Goal: Task Accomplishment & Management: Complete application form

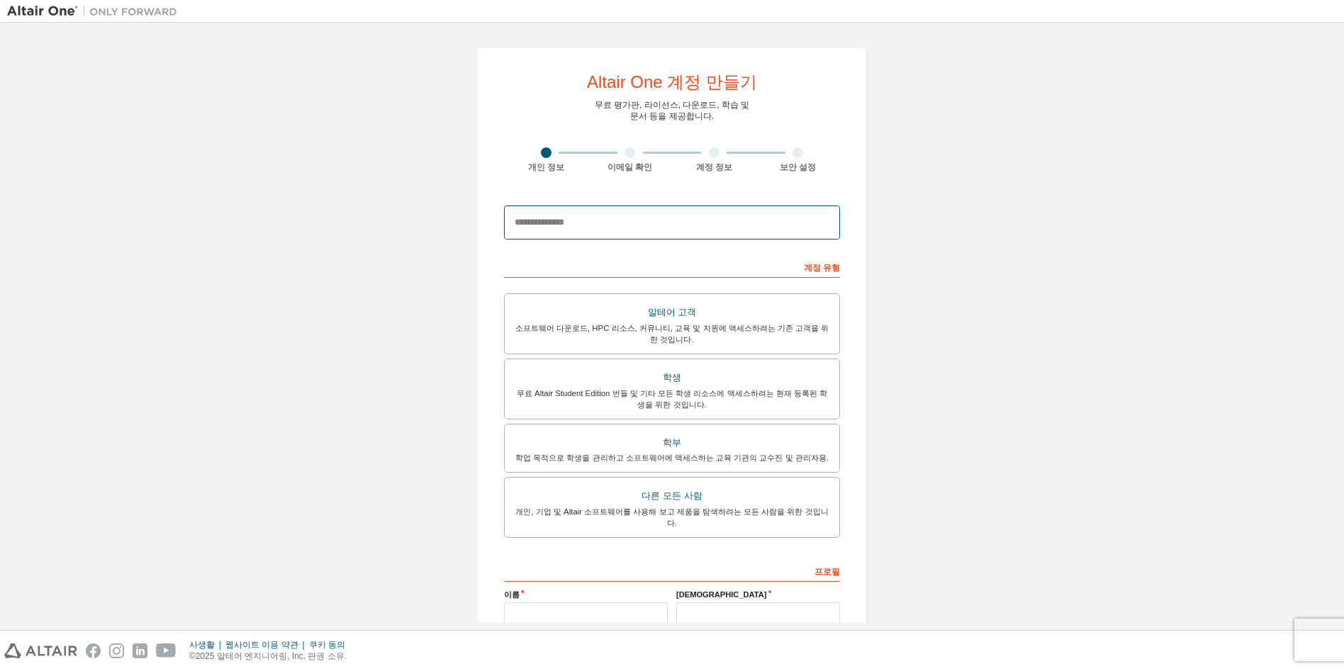
click at [580, 226] on input "email" at bounding box center [672, 223] width 336 height 34
type input "**********"
type input "**"
type input "*"
click at [633, 388] on div "무료 Altair Student Edition 번들 및 기타 모든 학생 리소스에 액세스하려는 현재 등록된 학생을 위한 것입니다." at bounding box center [671, 399] width 317 height 23
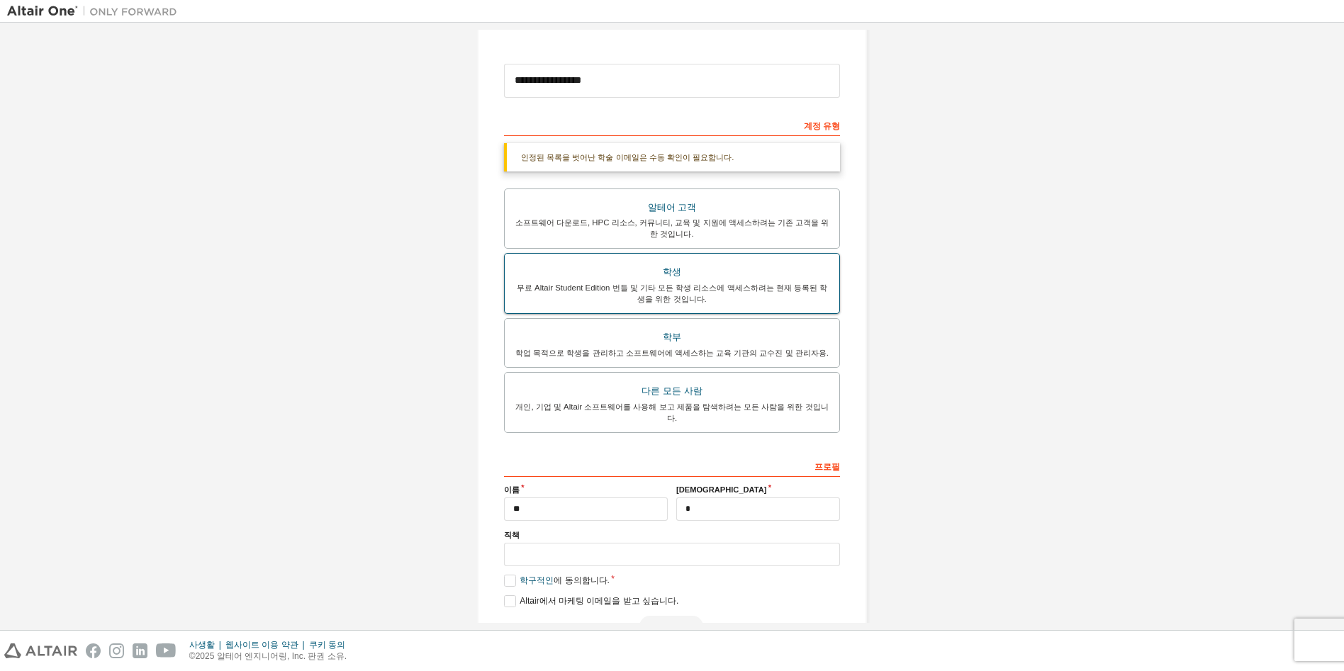
scroll to position [172, 0]
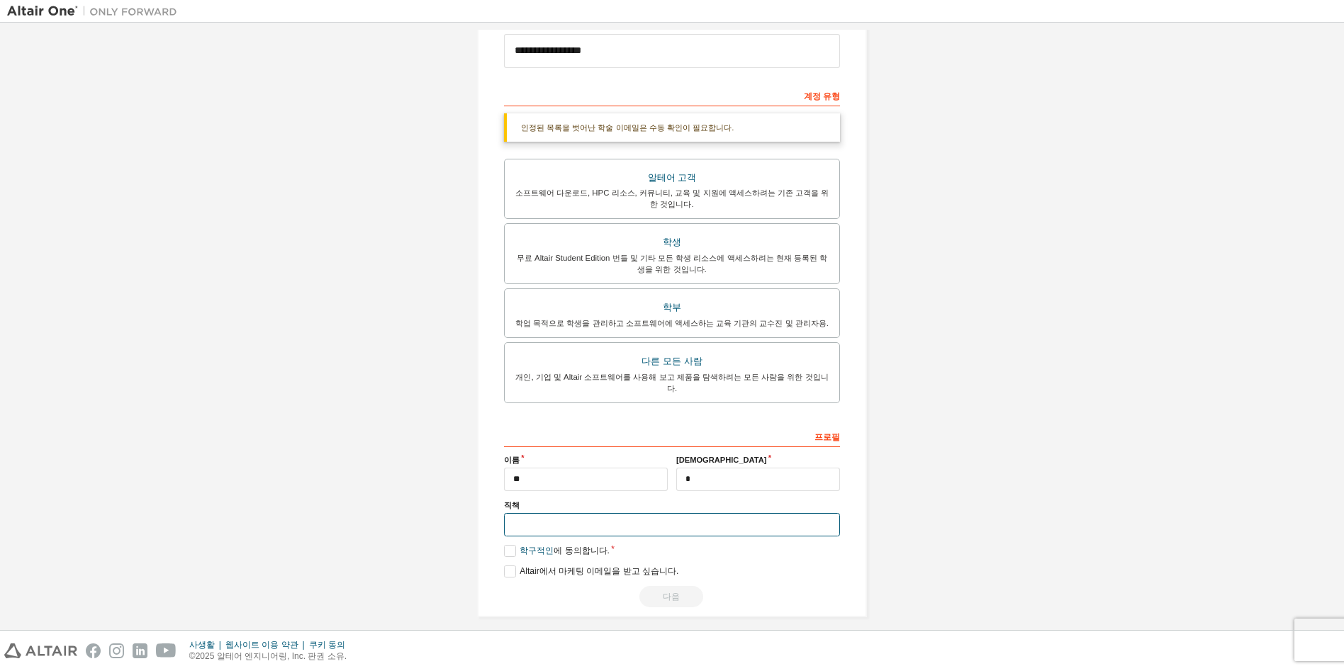
click at [576, 517] on input "text" at bounding box center [672, 524] width 336 height 23
type input "*"
type input "****"
click at [506, 545] on label "학구적인 에 동의합니다." at bounding box center [557, 551] width 106 height 12
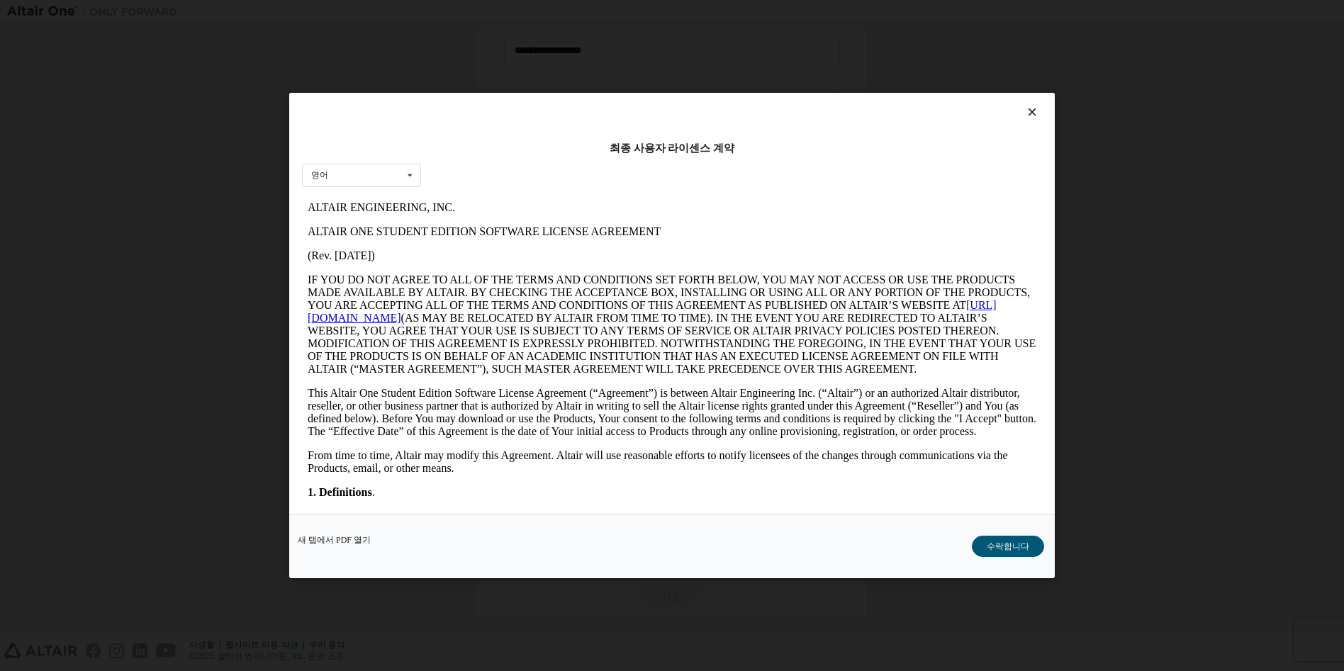
scroll to position [0, 0]
click at [1006, 547] on button "수락합니다" at bounding box center [1008, 546] width 72 height 21
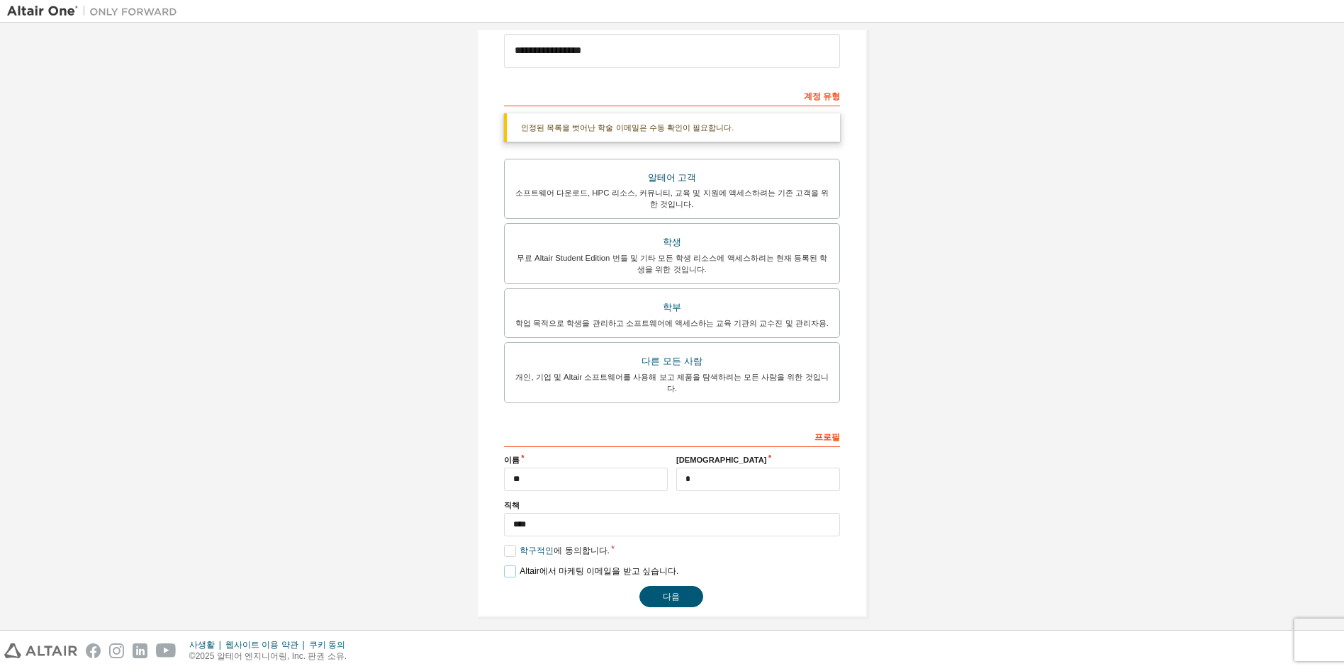
click at [504, 566] on label "Altair에서 마케팅 이메일을 받고 싶습니다." at bounding box center [591, 572] width 174 height 12
click at [666, 586] on button "다음" at bounding box center [671, 596] width 64 height 21
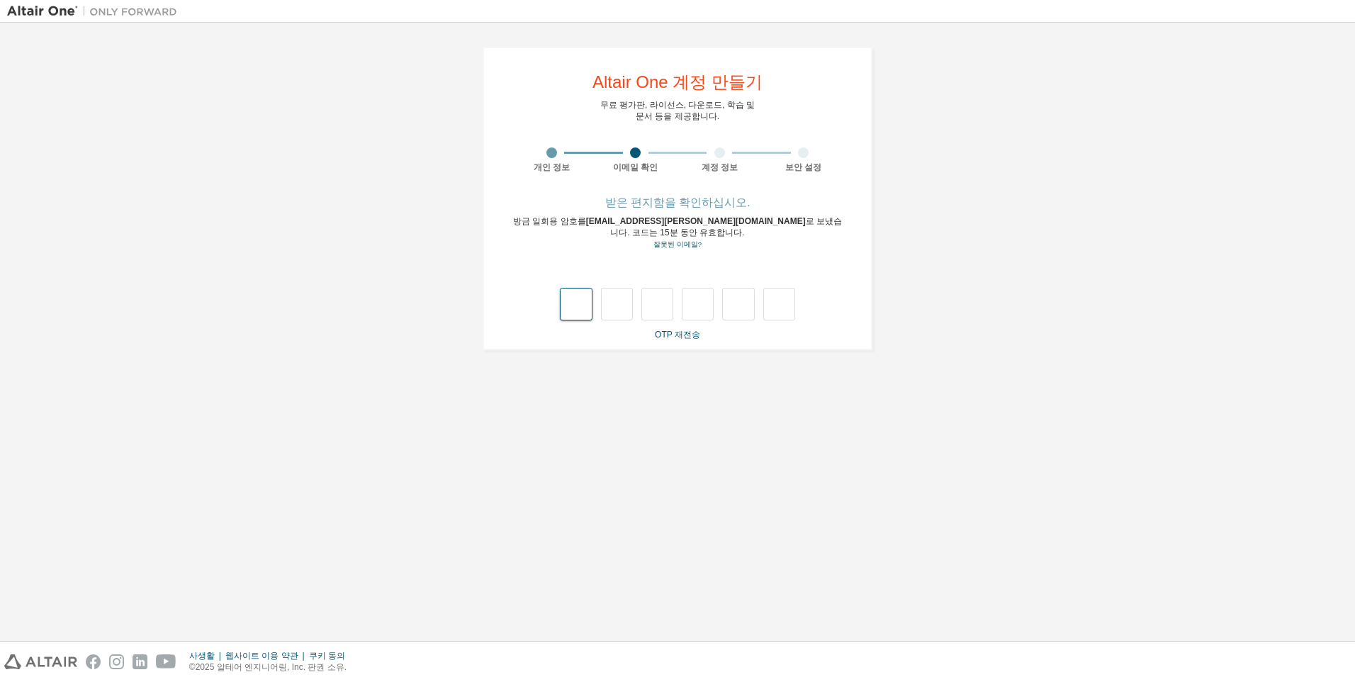
click at [578, 294] on input "text" at bounding box center [576, 304] width 32 height 33
type input "*"
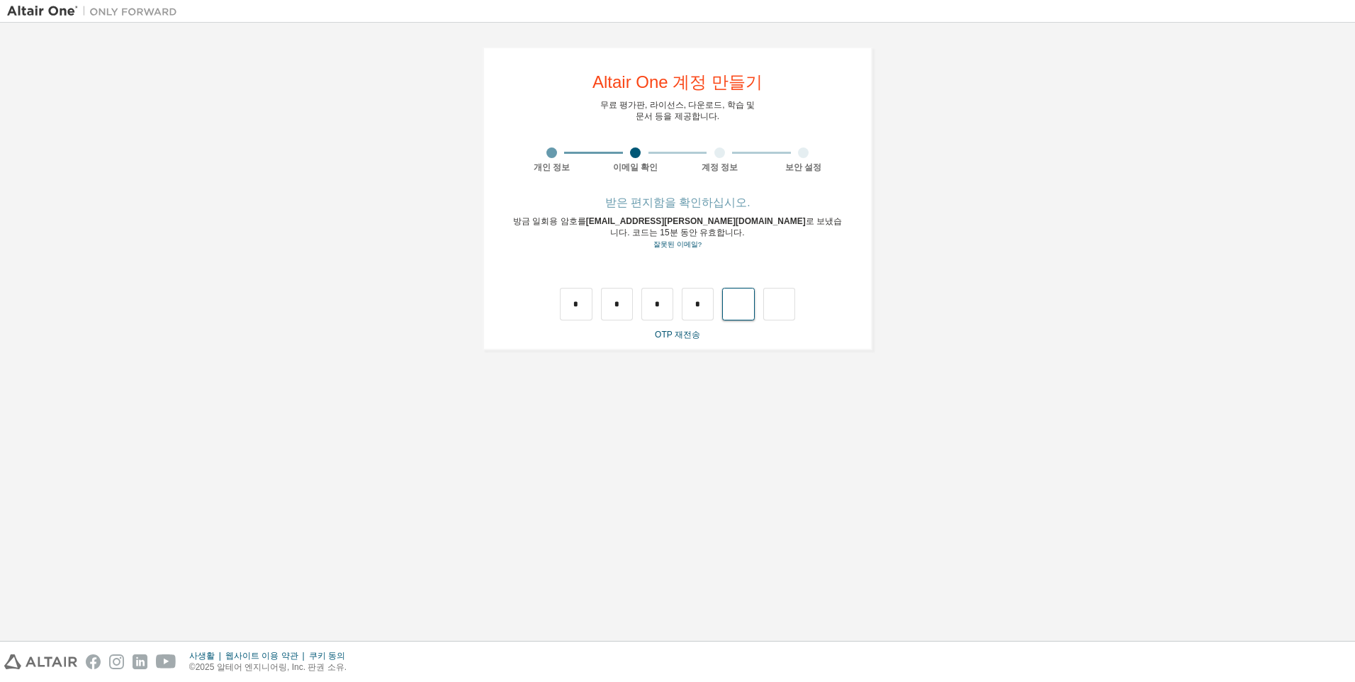
type input "*"
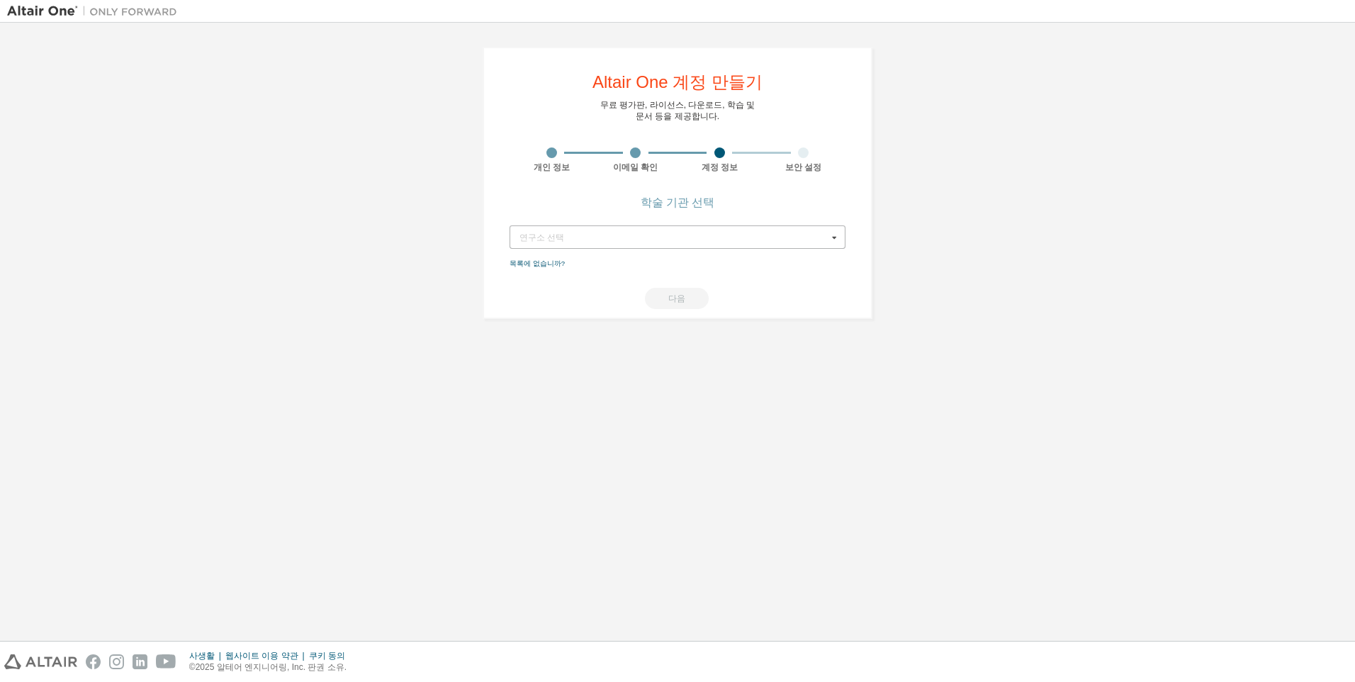
click at [838, 240] on icon at bounding box center [835, 237] width 18 height 22
click at [592, 246] on input "text" at bounding box center [678, 237] width 335 height 22
type input "***"
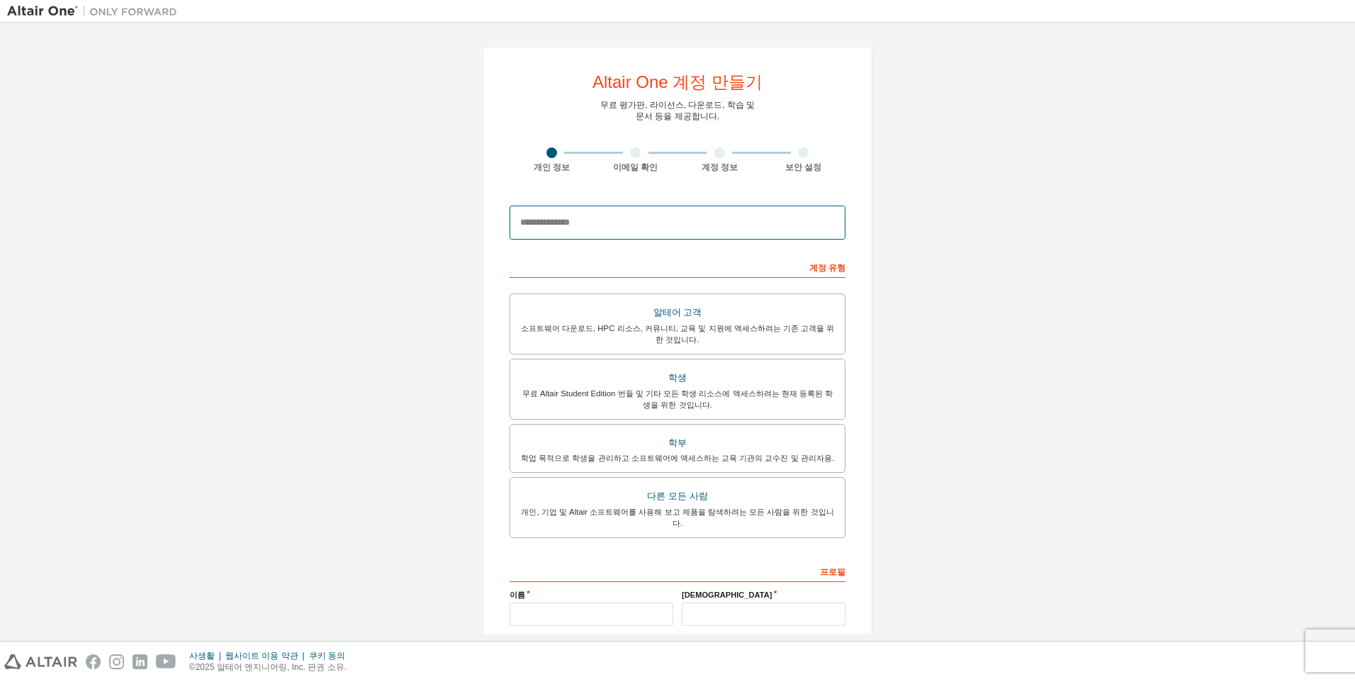
click at [595, 220] on input "email" at bounding box center [678, 223] width 336 height 34
type input "**********"
type input "**"
type input "*"
type input "****"
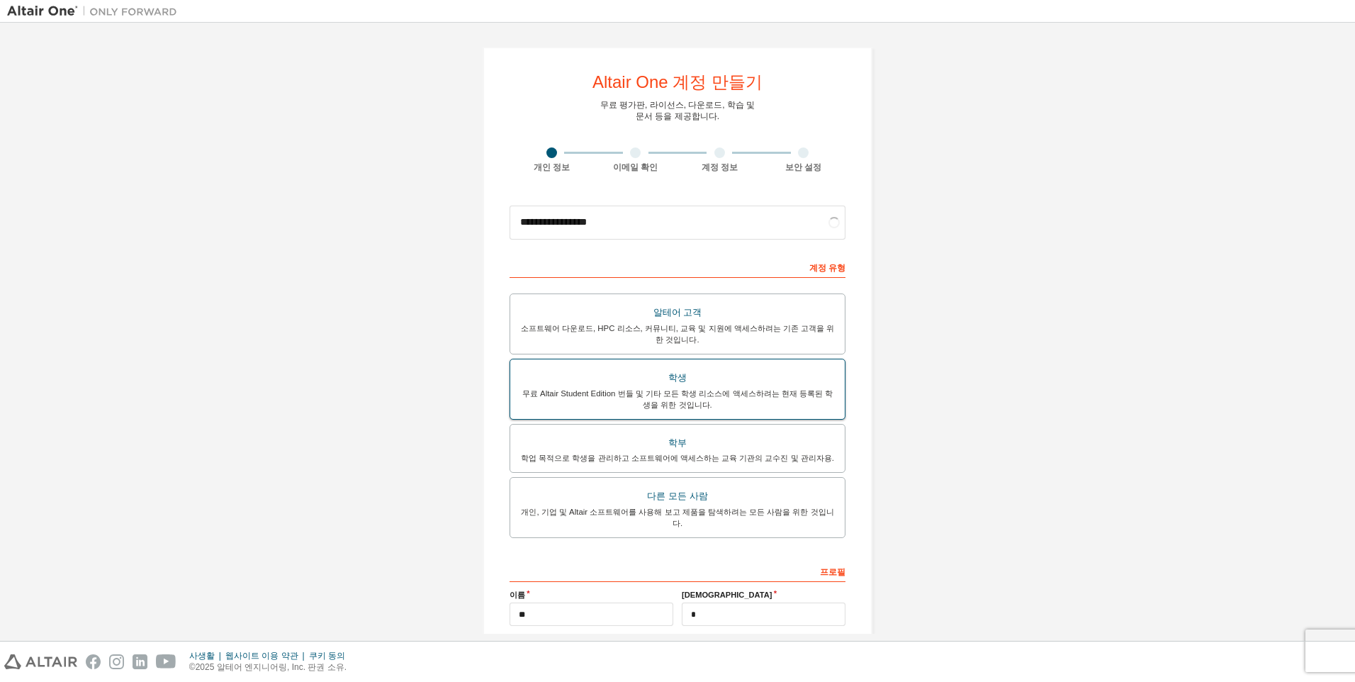
click at [678, 375] on div "학생" at bounding box center [677, 378] width 317 height 20
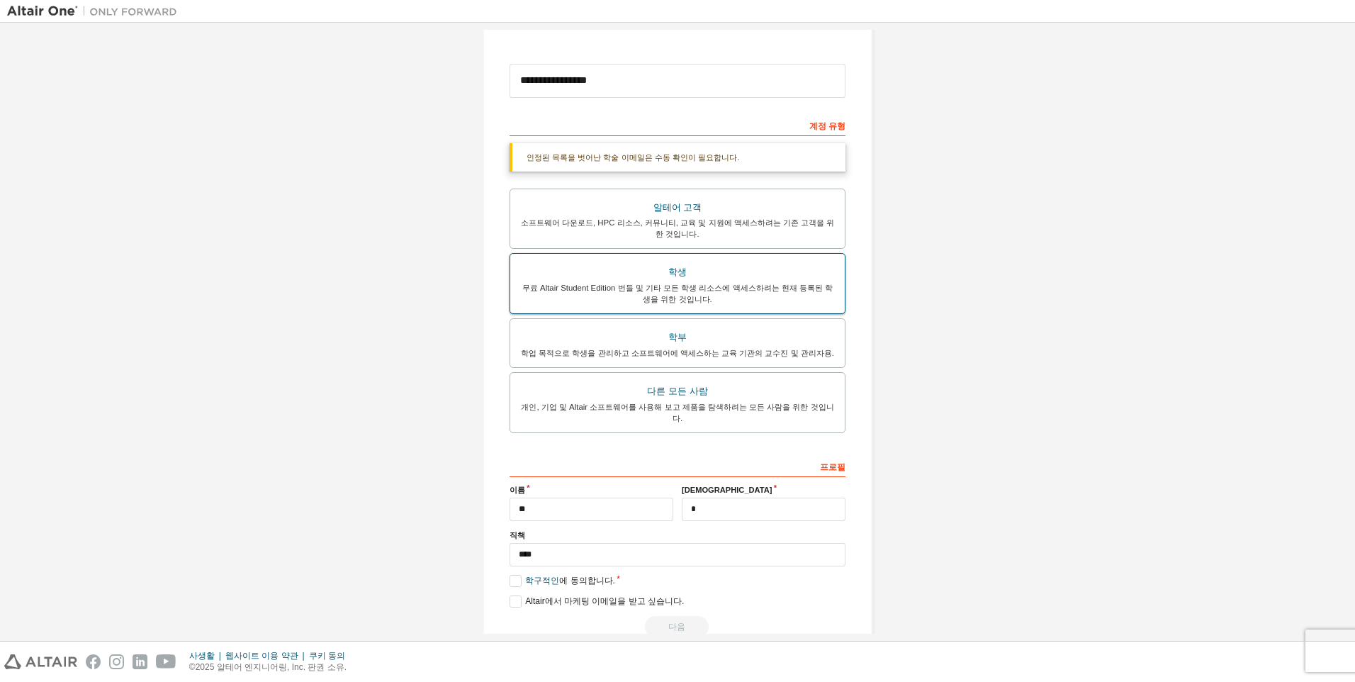
scroll to position [161, 0]
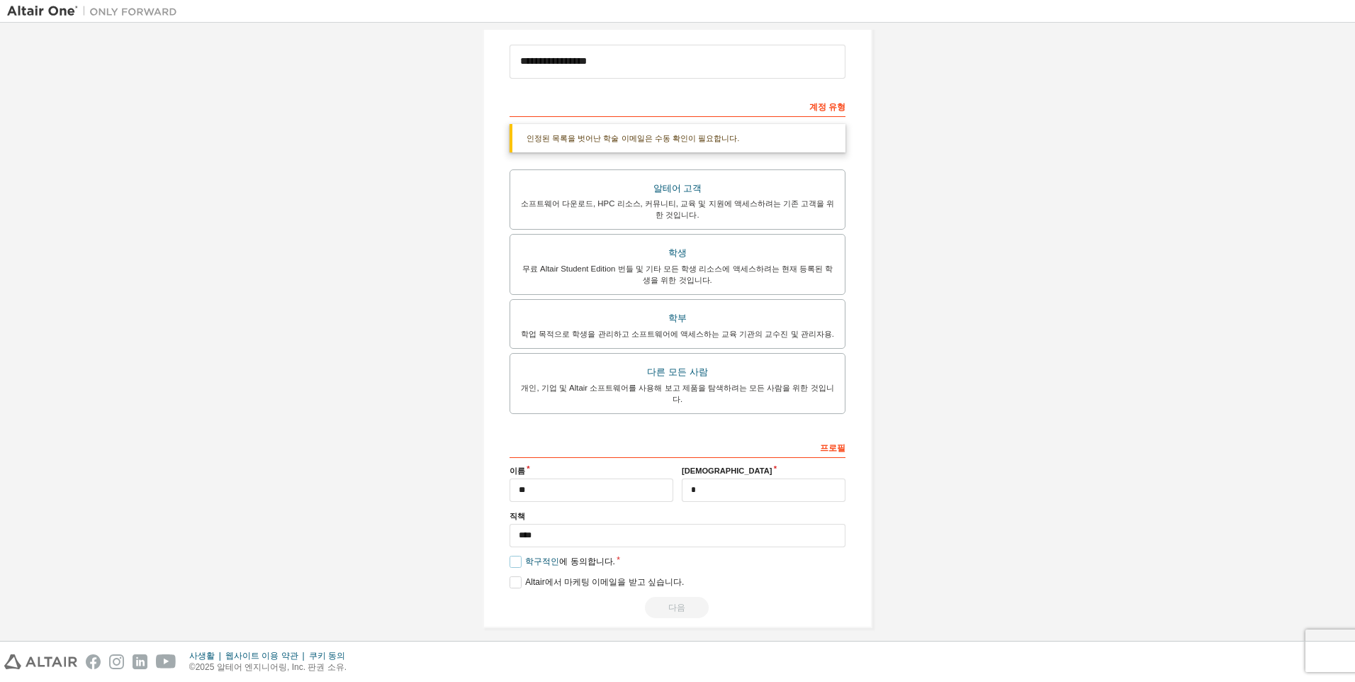
click at [514, 556] on label "학구적인 에 동의합니다." at bounding box center [563, 562] width 106 height 12
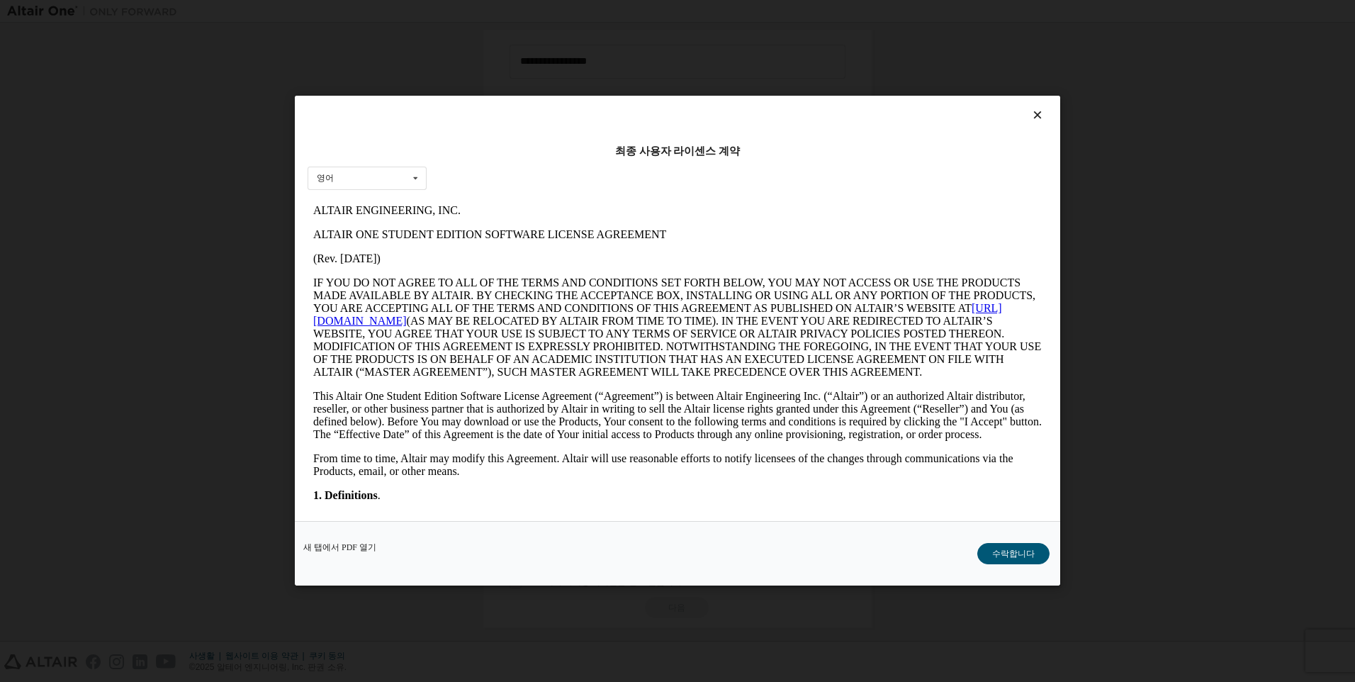
scroll to position [0, 0]
click at [1021, 552] on button "수락합니다" at bounding box center [1013, 554] width 72 height 21
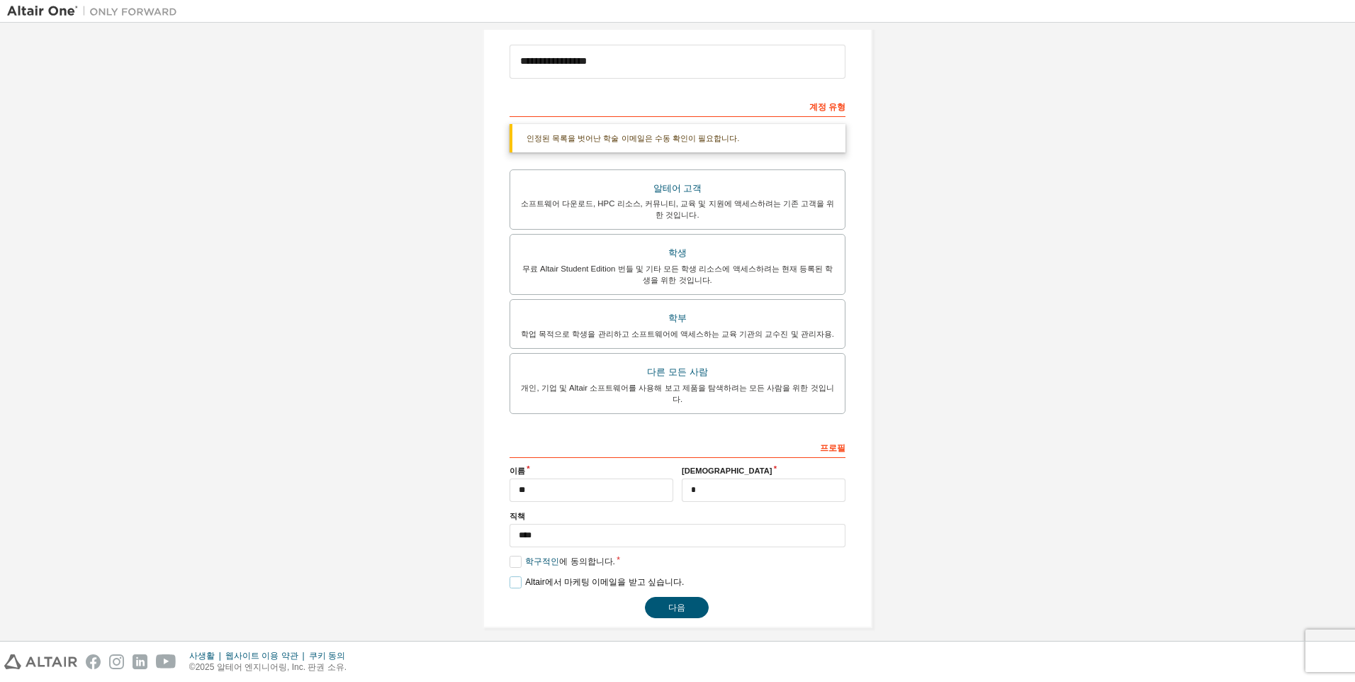
click at [511, 576] on label "Altair에서 마케팅 이메일을 받고 싶습니다." at bounding box center [597, 582] width 174 height 12
click at [688, 601] on button "다음" at bounding box center [677, 607] width 64 height 21
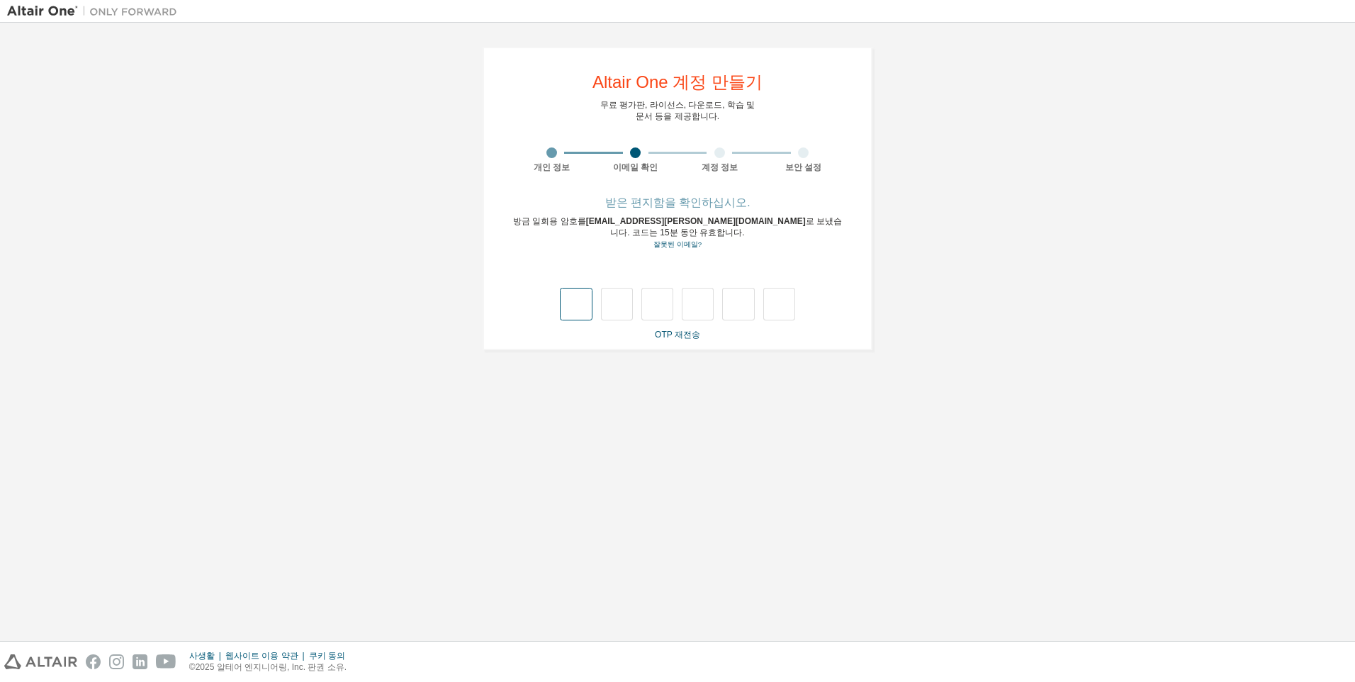
click at [580, 295] on input "text" at bounding box center [576, 304] width 32 height 33
type input "*"
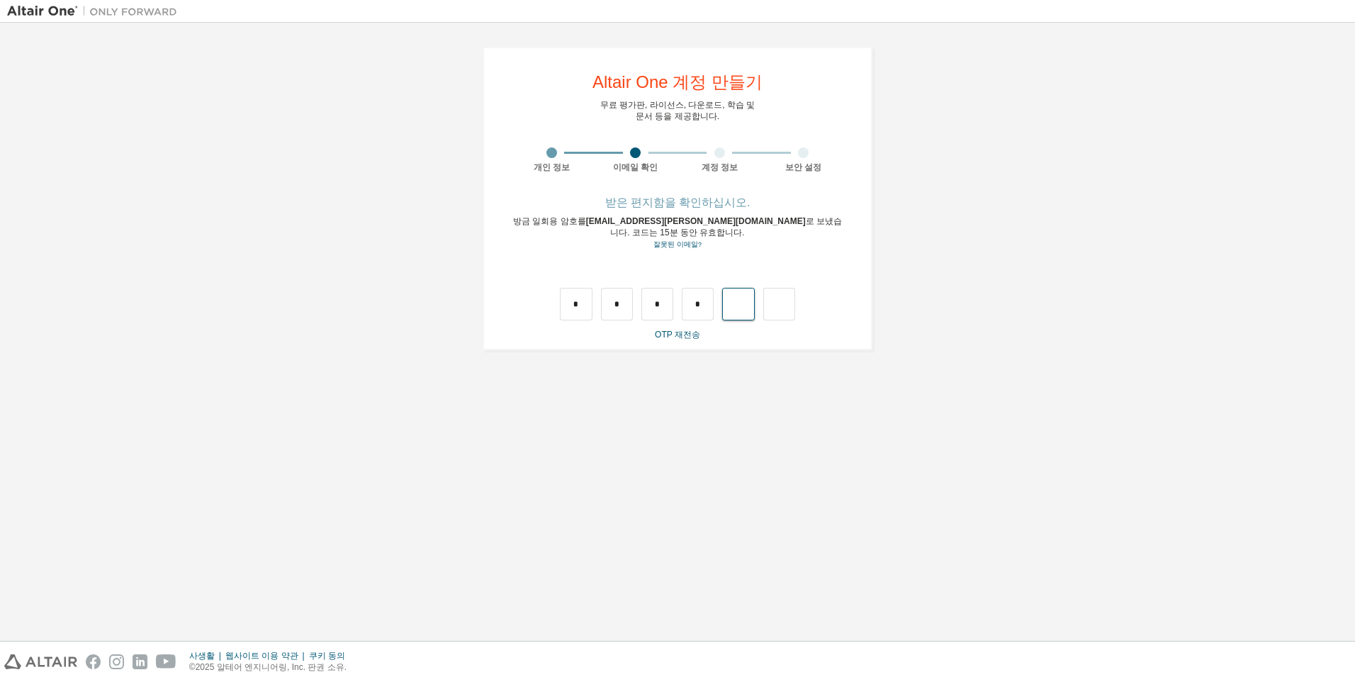
type input "*"
click at [687, 330] on link "OTP 재전송" at bounding box center [677, 335] width 45 height 10
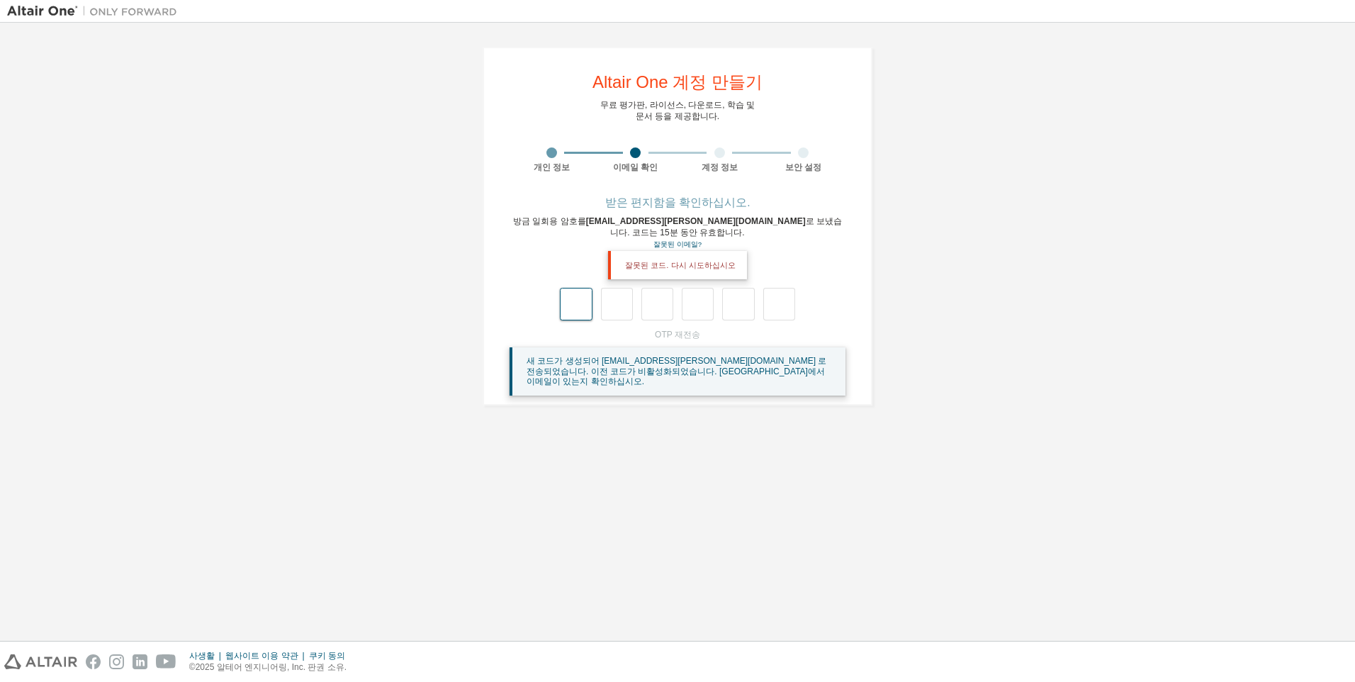
click at [575, 291] on input "text" at bounding box center [576, 304] width 32 height 33
type input "*"
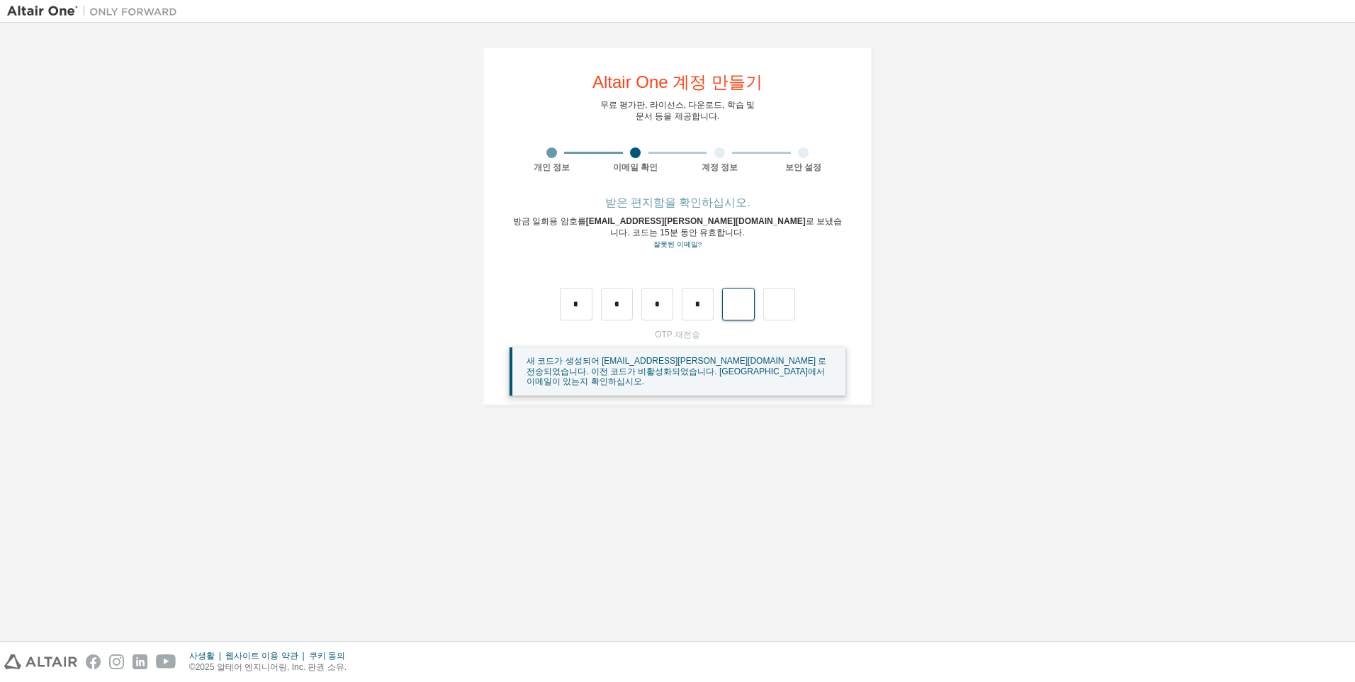
type input "*"
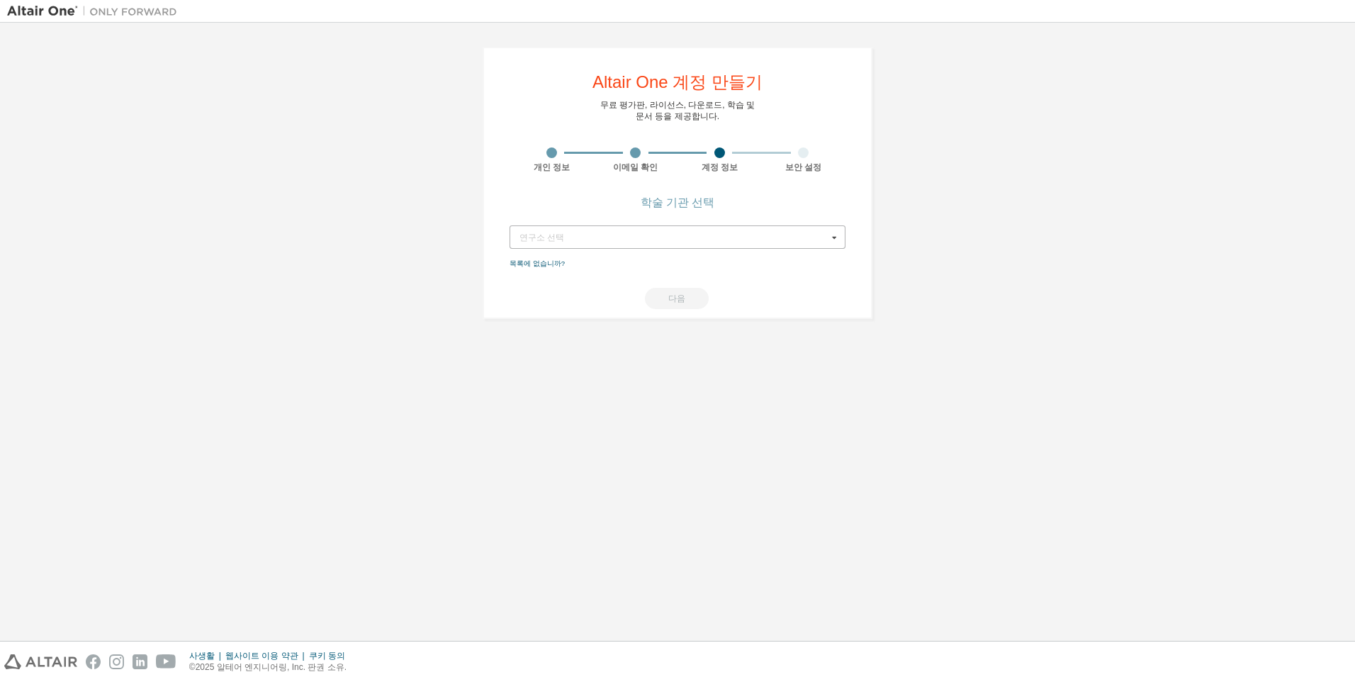
click at [559, 235] on div "연구소 선택" at bounding box center [673, 237] width 308 height 9
type input "***"
